Goal: Information Seeking & Learning: Compare options

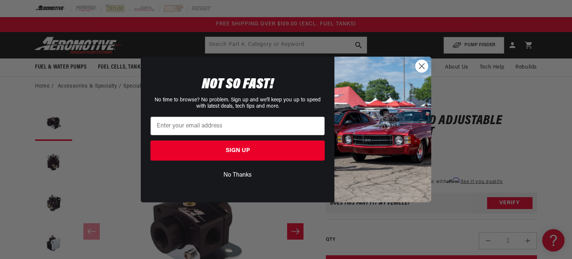
click at [420, 67] on icon "Close dialog" at bounding box center [421, 66] width 5 height 5
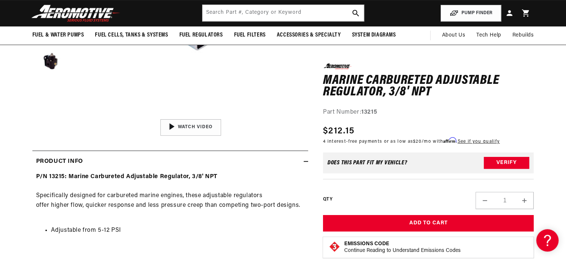
scroll to position [74, 0]
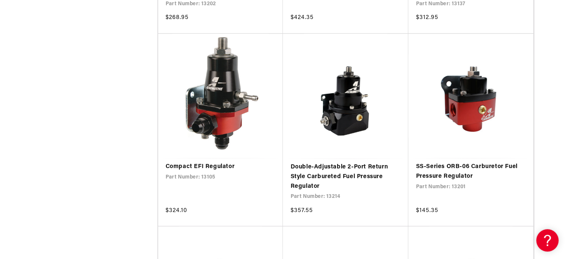
scroll to position [1080, 0]
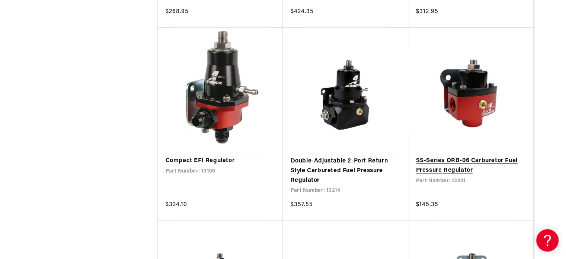
click at [447, 168] on link "SS-Series ORB-06 Carburetor Fuel Pressure Regulator" at bounding box center [471, 165] width 110 height 19
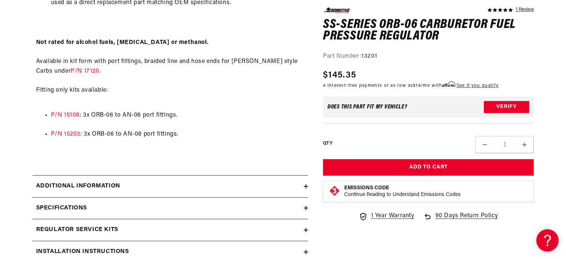
scroll to position [633, 0]
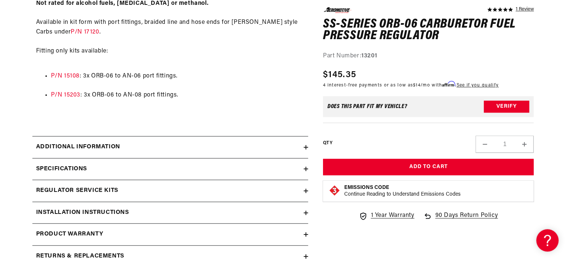
click at [79, 167] on h2 "Specifications" at bounding box center [61, 169] width 51 height 10
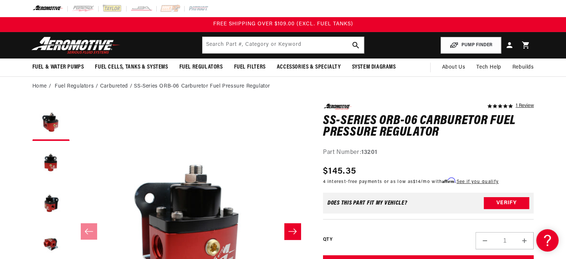
scroll to position [0, 0]
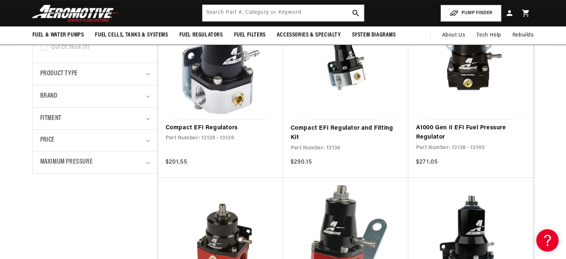
scroll to position [186, 0]
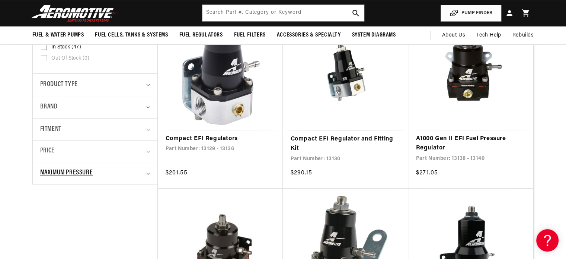
click at [97, 168] on div "Maximum Pressure" at bounding box center [92, 173] width 104 height 11
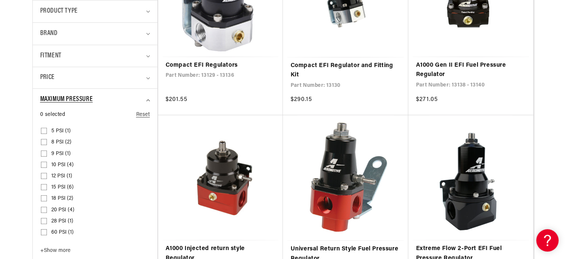
scroll to position [261, 0]
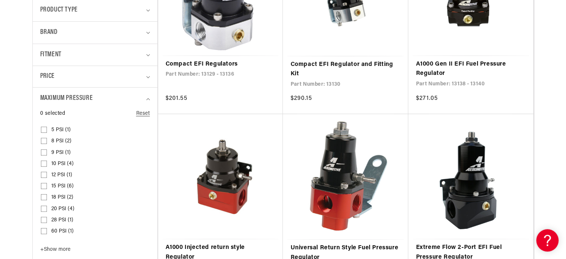
click at [41, 141] on input "8 PSI (2) 8 PSI (2 products)" at bounding box center [44, 142] width 6 height 6
checkbox input "true"
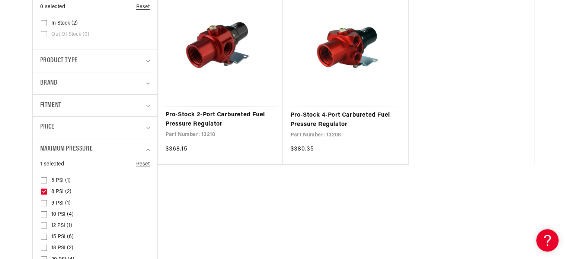
scroll to position [223, 0]
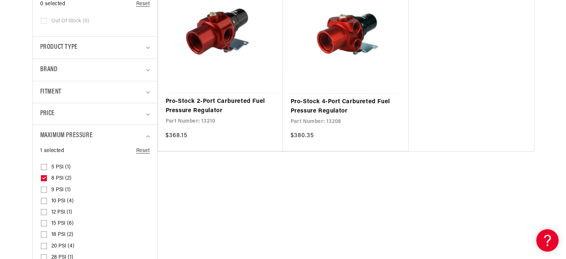
click at [45, 188] on input "9 PSI (1) 9 PSI (1 product)" at bounding box center [44, 191] width 6 height 6
checkbox input "true"
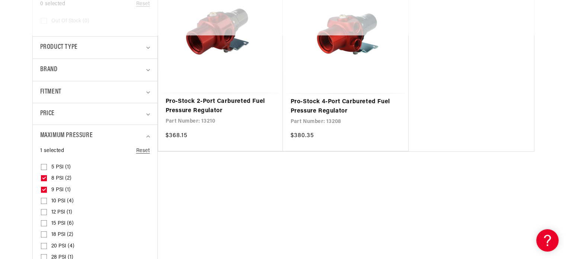
click at [41, 201] on input "10 PSI (4) 10 PSI (4 products)" at bounding box center [44, 202] width 6 height 6
checkbox input "true"
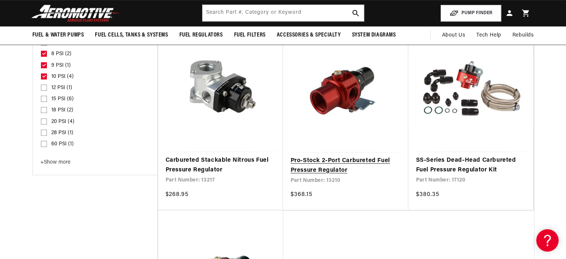
scroll to position [335, 0]
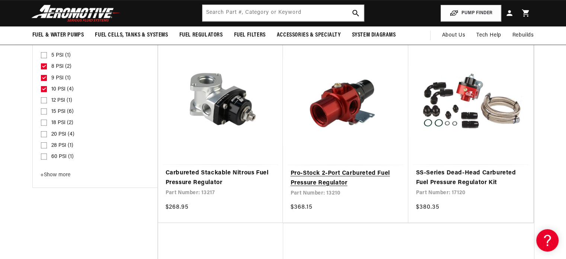
click at [350, 171] on link "Pro-Stock 2-Port Carbureted Fuel Pressure Regulator" at bounding box center [345, 178] width 111 height 19
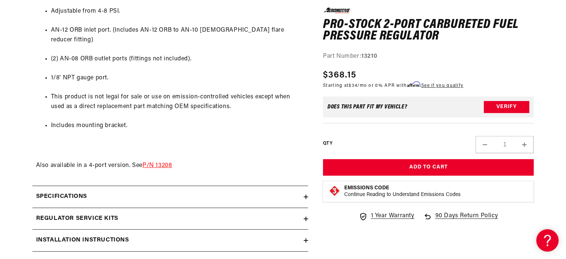
scroll to position [484, 0]
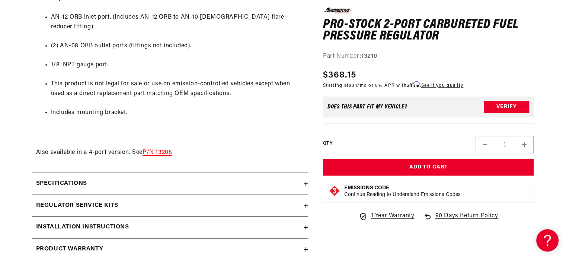
click at [160, 149] on span "P/N 13208" at bounding box center [157, 152] width 29 height 6
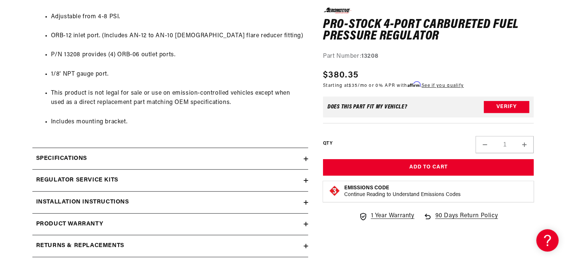
scroll to position [484, 0]
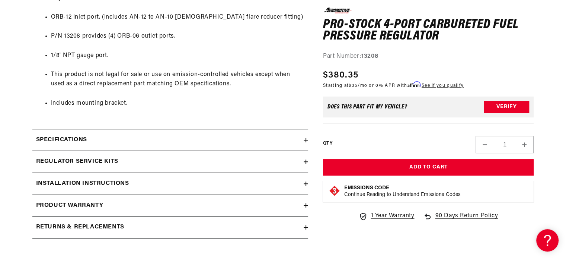
click at [171, 145] on summary "Specifications" at bounding box center [170, 140] width 276 height 22
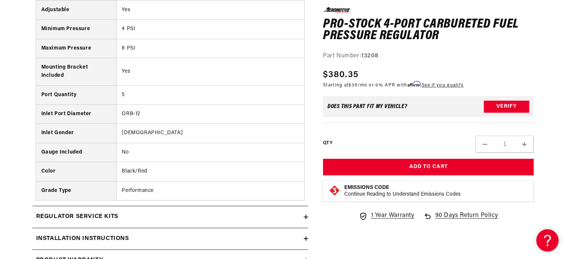
scroll to position [670, 0]
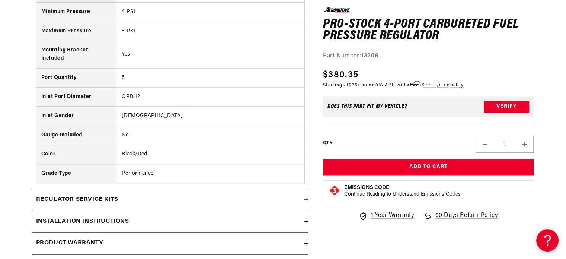
click at [74, 199] on h2 "Regulator Service Kits" at bounding box center [77, 200] width 82 height 10
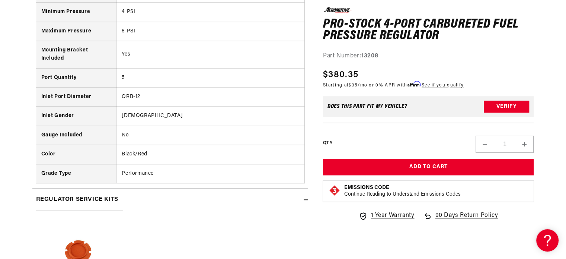
scroll to position [819, 0]
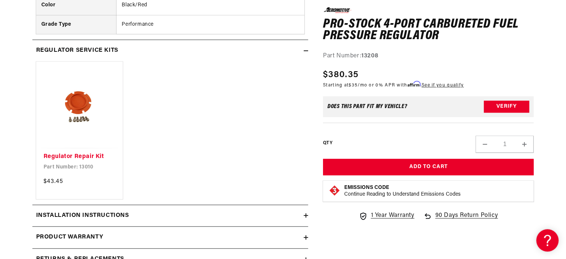
click at [112, 215] on h2 "Installation Instructions" at bounding box center [82, 216] width 93 height 10
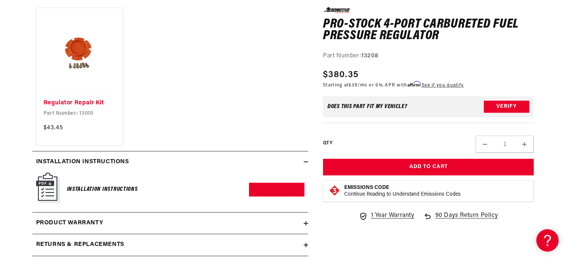
scroll to position [968, 0]
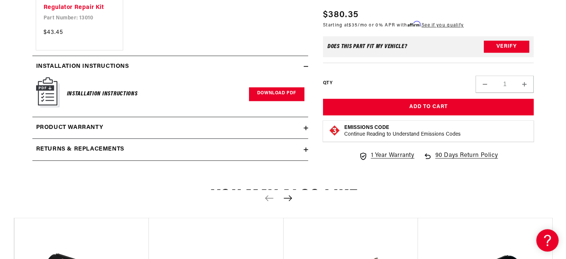
click at [263, 93] on link "Download PDF" at bounding box center [276, 94] width 55 height 14
